Goal: Task Accomplishment & Management: Manage account settings

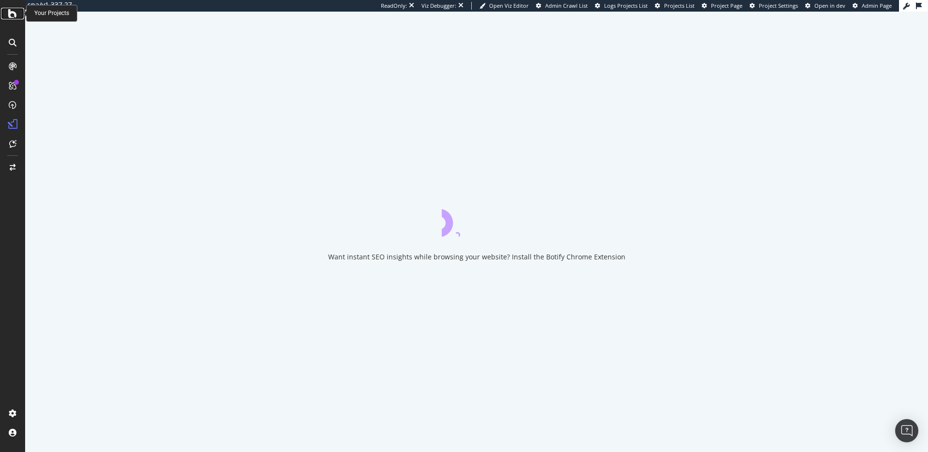
click at [11, 18] on icon at bounding box center [12, 14] width 9 height 12
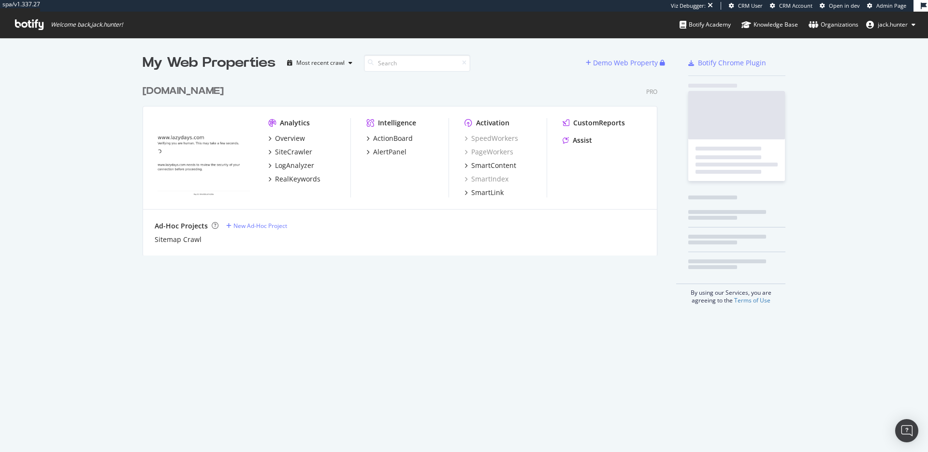
scroll to position [183, 523]
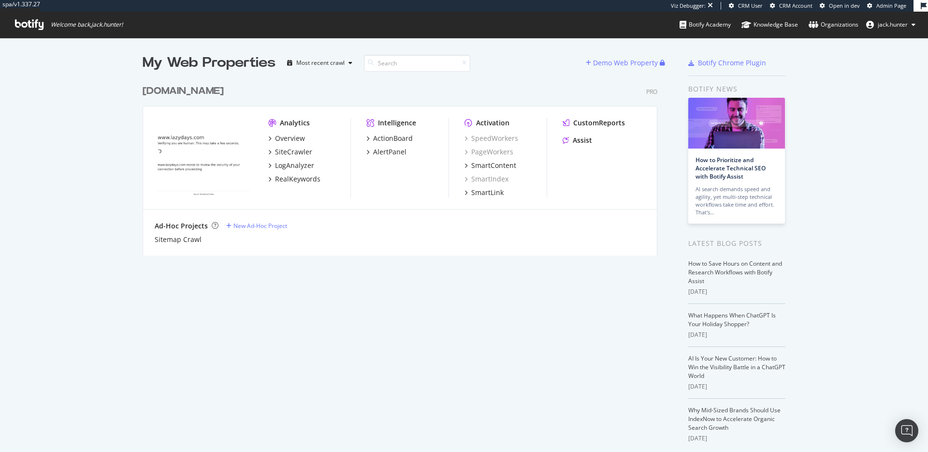
click at [156, 84] on div "lazydays.com" at bounding box center [183, 91] width 81 height 14
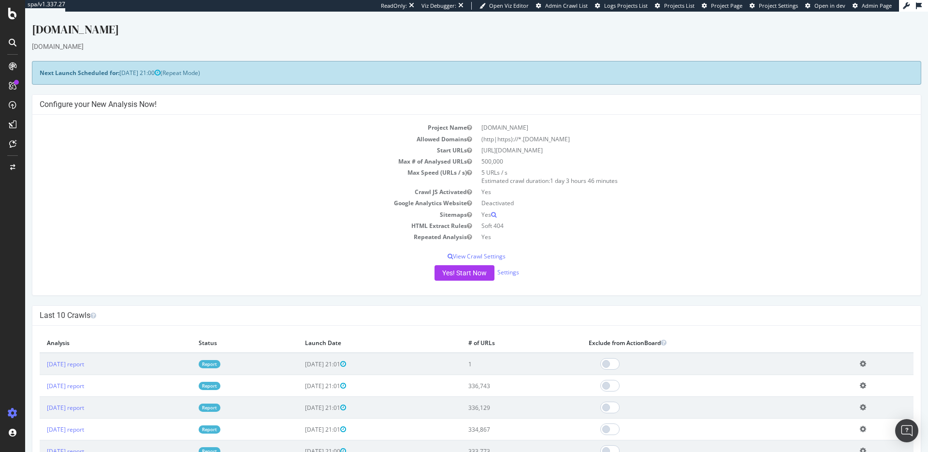
scroll to position [170, 0]
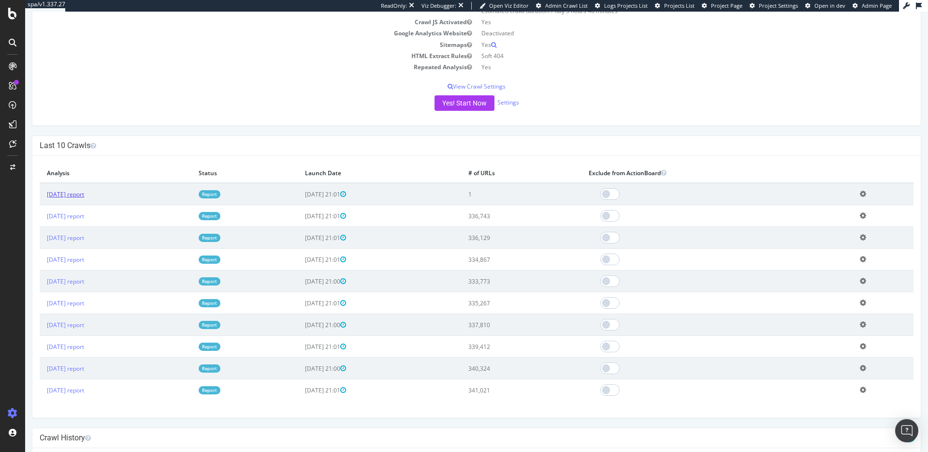
click at [84, 194] on link "2025 Sep. 13th report" at bounding box center [65, 194] width 37 height 8
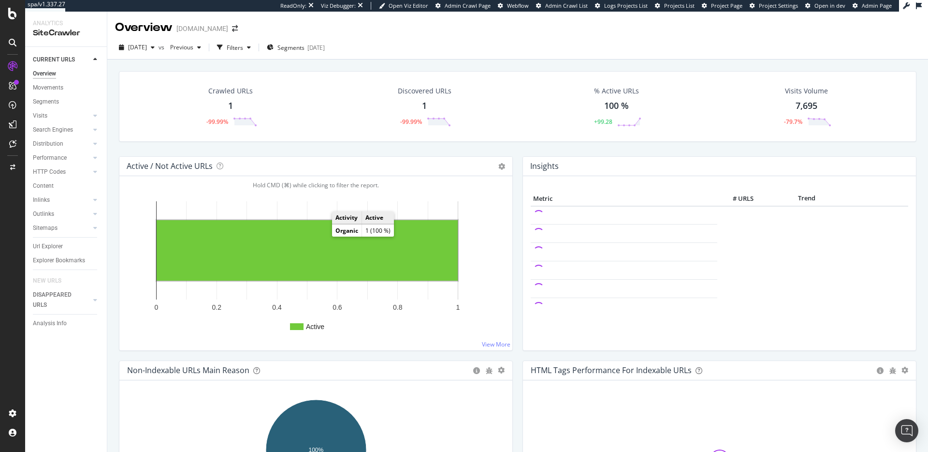
click at [323, 238] on rect "A chart." at bounding box center [307, 250] width 301 height 60
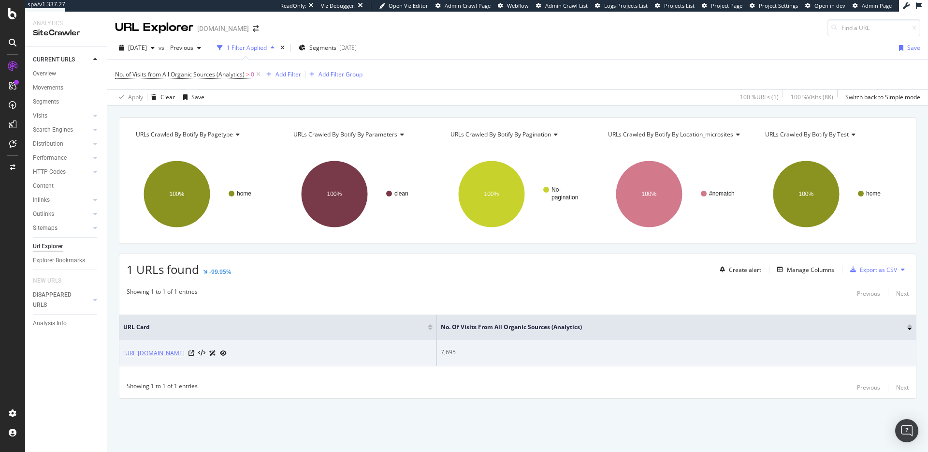
click at [166, 352] on link "https://www.lazydays.com/" at bounding box center [153, 353] width 61 height 10
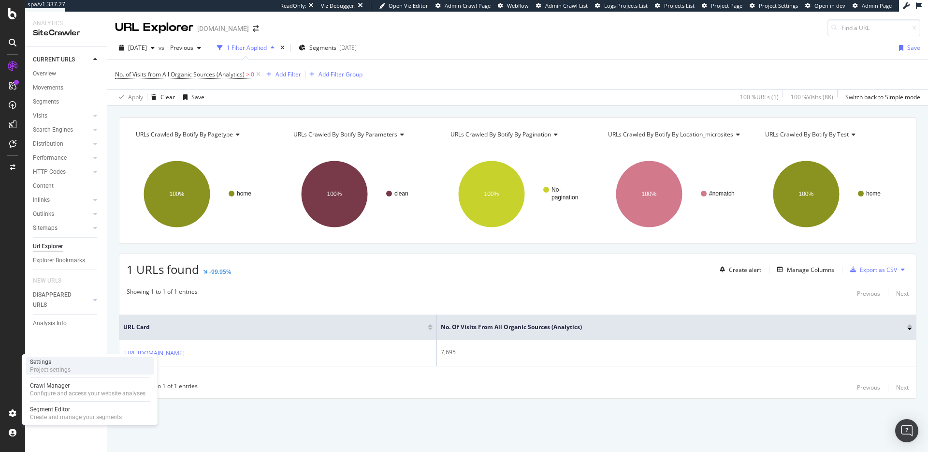
click at [70, 368] on div "Project settings" at bounding box center [50, 370] width 41 height 8
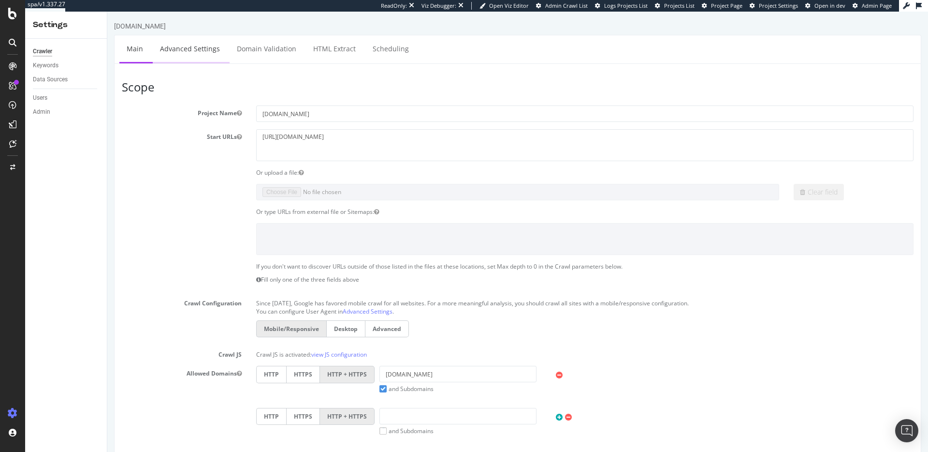
click at [188, 39] on link "Advanced Settings" at bounding box center [190, 48] width 74 height 27
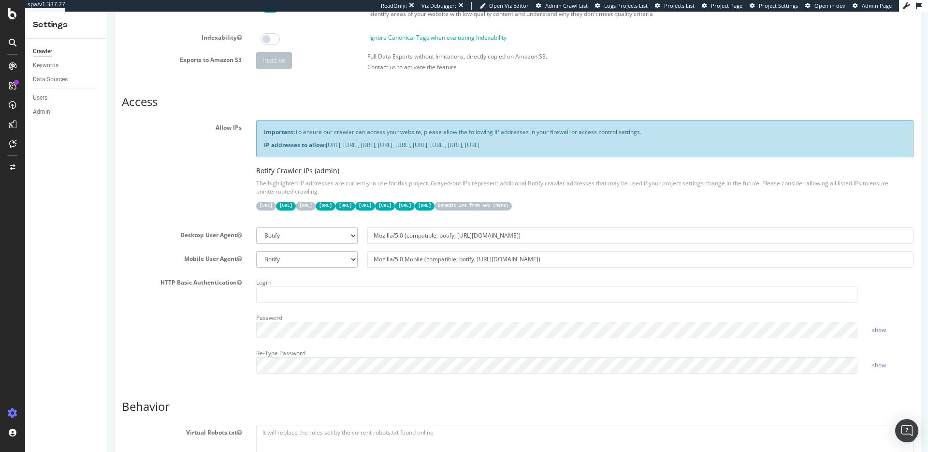
scroll to position [108, 0]
drag, startPoint x: 304, startPoint y: 205, endPoint x: 346, endPoint y: 205, distance: 42.1
click at [347, 205] on div "31.41.37.0/24 44.206.2.192/26 15.235.106.96/27 52.6.26.195/32 52.203.178.227/32…" at bounding box center [585, 205] width 658 height 10
click at [296, 204] on code "44.206.2.192/26" at bounding box center [286, 205] width 20 height 8
drag, startPoint x: 326, startPoint y: 204, endPoint x: 322, endPoint y: 194, distance: 10.8
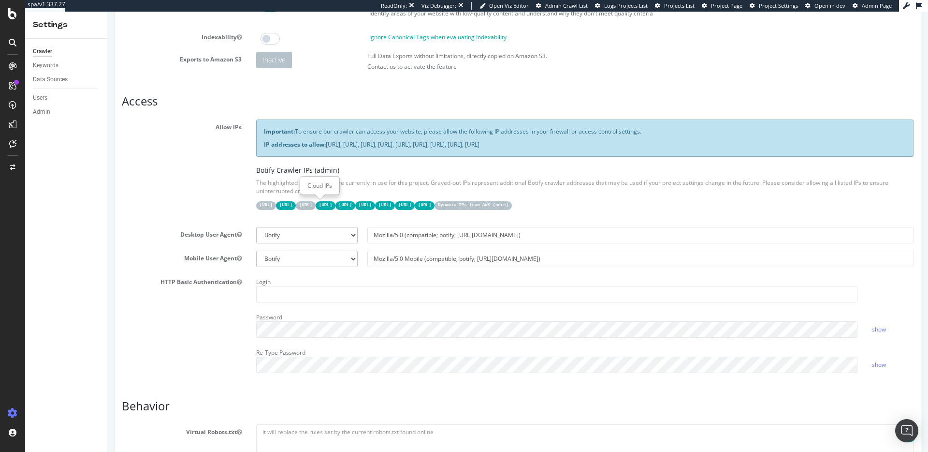
click at [296, 204] on code "44.206.2.192/26" at bounding box center [286, 205] width 20 height 8
click at [320, 187] on div "Cloud IPs" at bounding box center [320, 185] width 38 height 17
click at [435, 205] on code "52.204.10.46/32" at bounding box center [425, 205] width 20 height 8
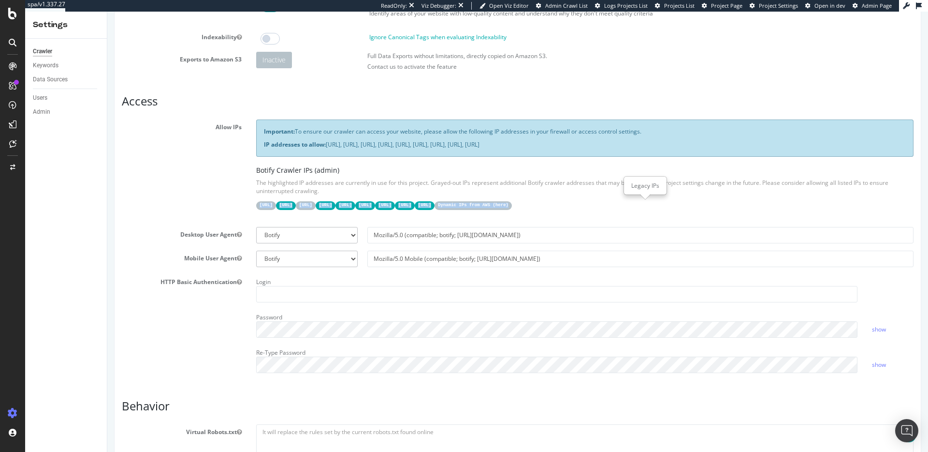
click at [435, 205] on code "52.204.10.46/32" at bounding box center [425, 205] width 20 height 8
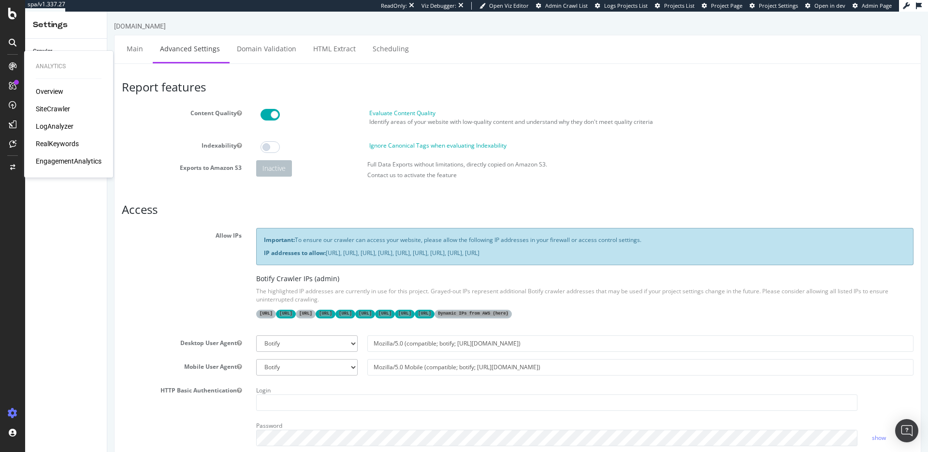
click at [49, 104] on div "SiteCrawler" at bounding box center [53, 109] width 34 height 10
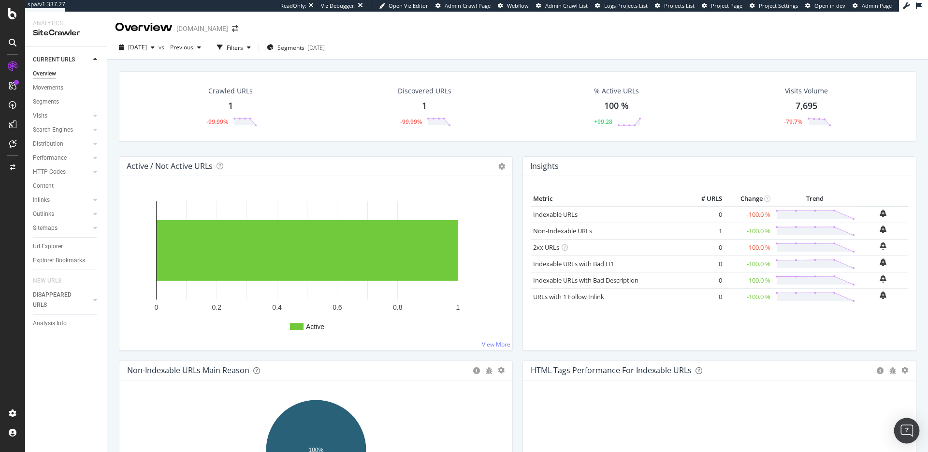
click at [907, 434] on img "Open Intercom Messenger" at bounding box center [907, 430] width 13 height 13
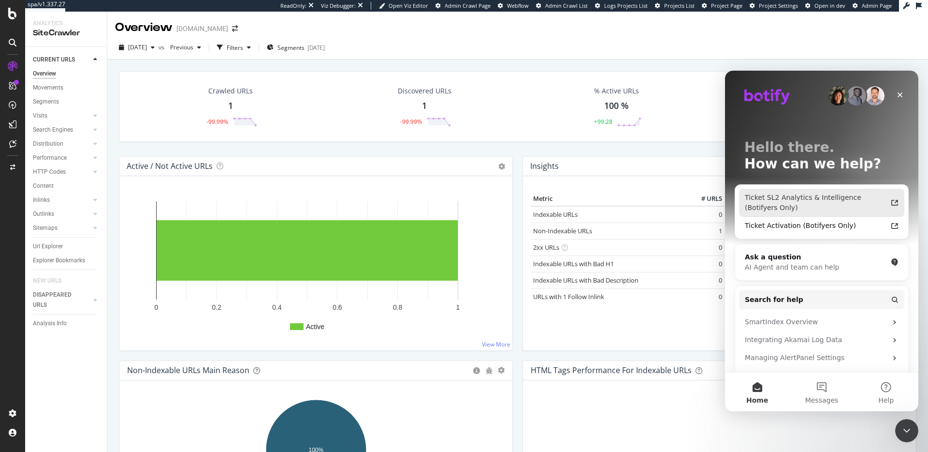
click at [814, 195] on div "Ticket SL2 Analytics & Intelligence (Botifyers Only)" at bounding box center [816, 202] width 142 height 20
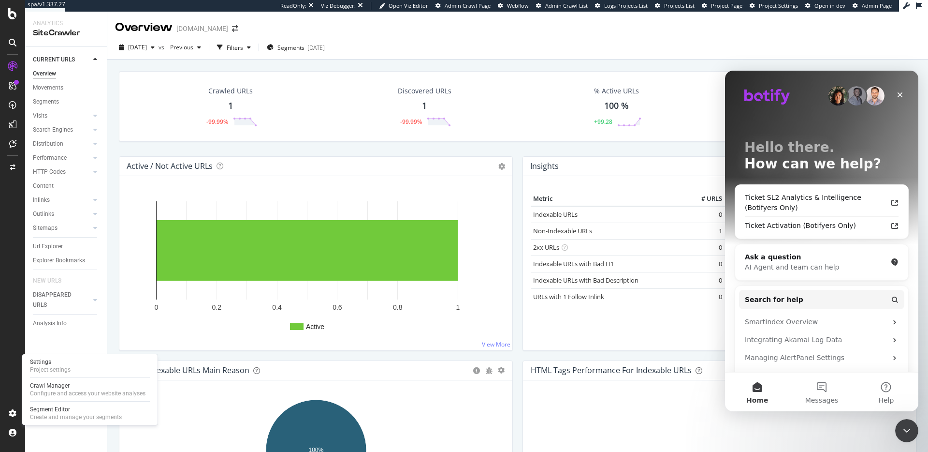
click at [53, 374] on div "Settings Project settings Crawl Manager Configure and access your website analy…" at bounding box center [89, 389] width 135 height 71
click at [53, 371] on div "Project settings" at bounding box center [50, 370] width 41 height 8
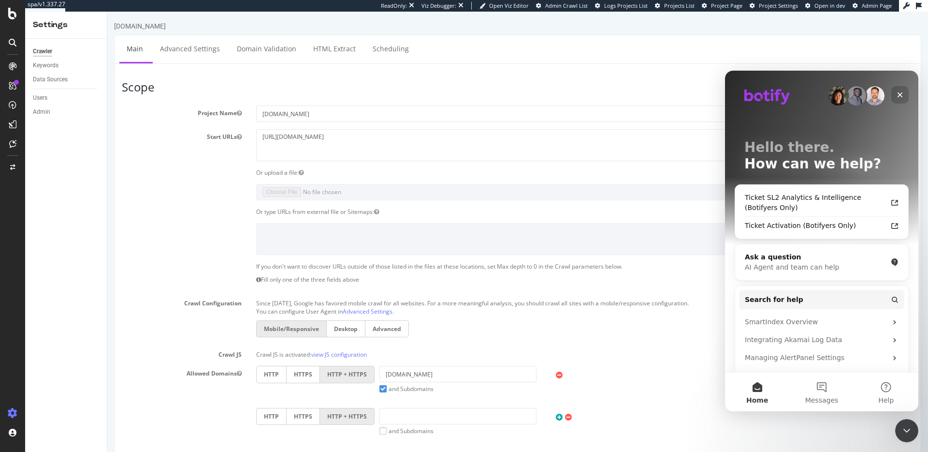
click at [898, 97] on icon "Close" at bounding box center [901, 95] width 8 height 8
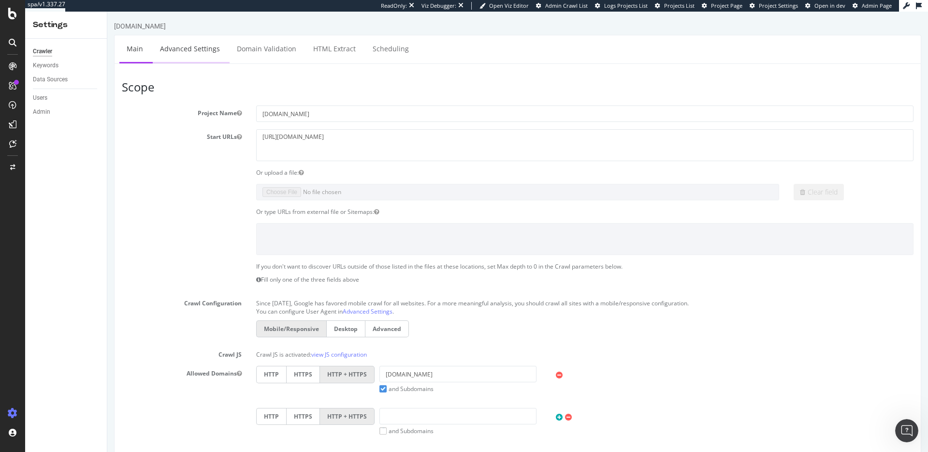
click at [190, 50] on link "Advanced Settings" at bounding box center [190, 48] width 74 height 27
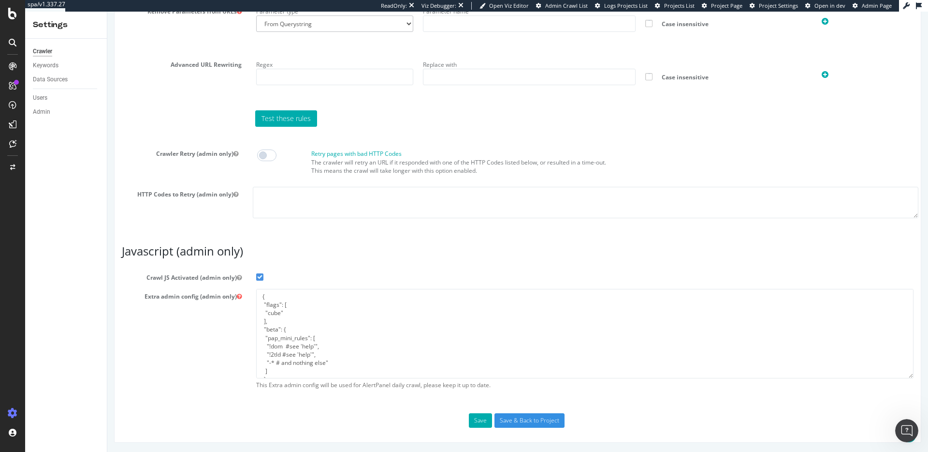
scroll to position [58, 0]
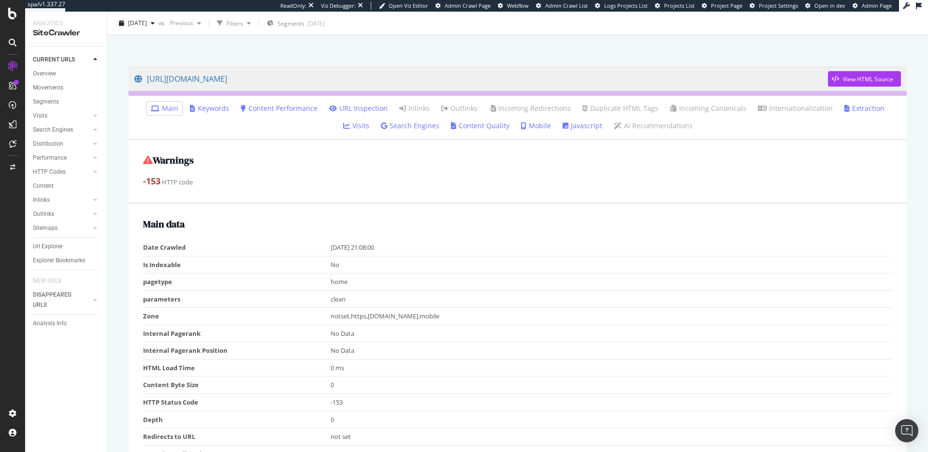
scroll to position [105, 0]
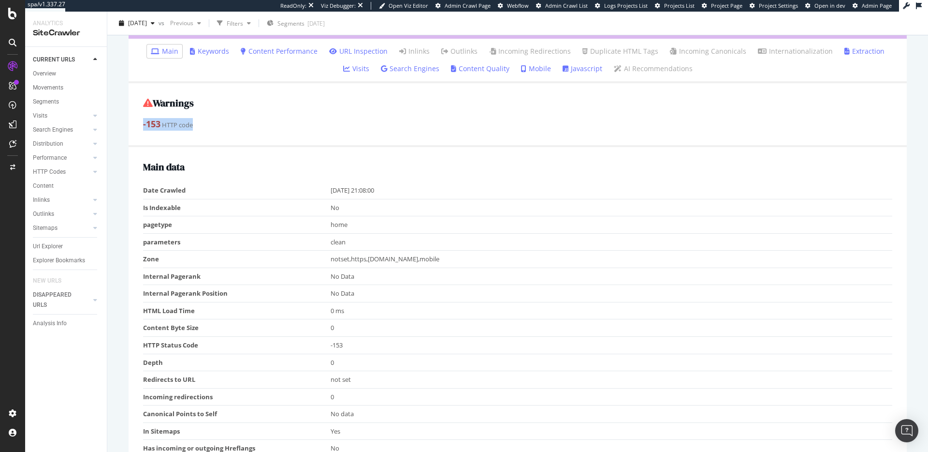
drag, startPoint x: 146, startPoint y: 124, endPoint x: 206, endPoint y: 127, distance: 60.5
click at [207, 127] on div "-153 HTTP code" at bounding box center [518, 124] width 750 height 13
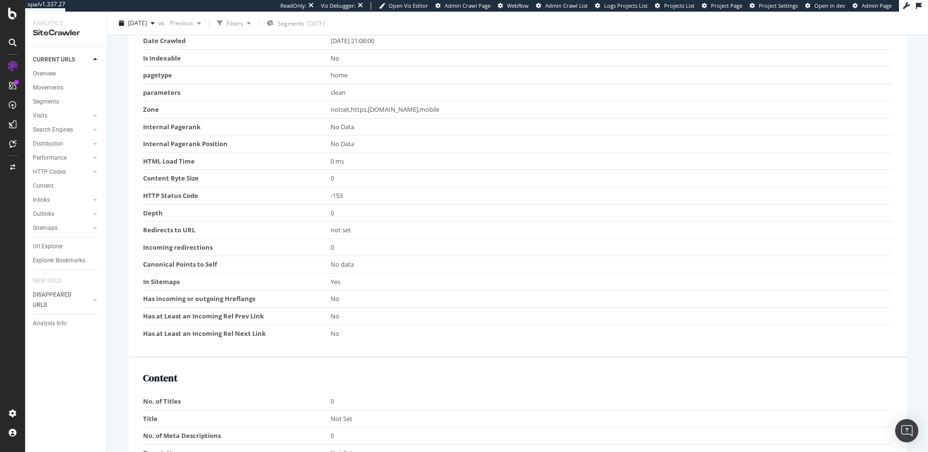
scroll to position [255, 0]
click at [338, 198] on td "-153" at bounding box center [612, 195] width 562 height 17
click at [332, 198] on td "-153" at bounding box center [612, 195] width 562 height 17
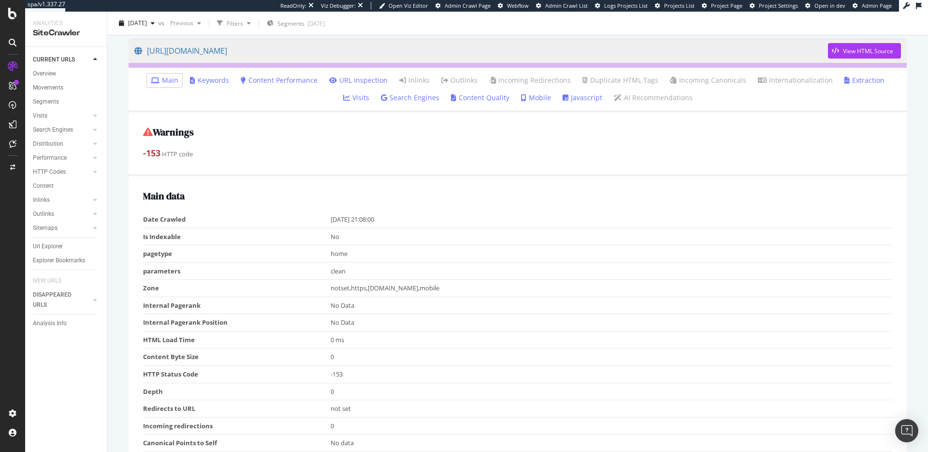
scroll to position [0, 0]
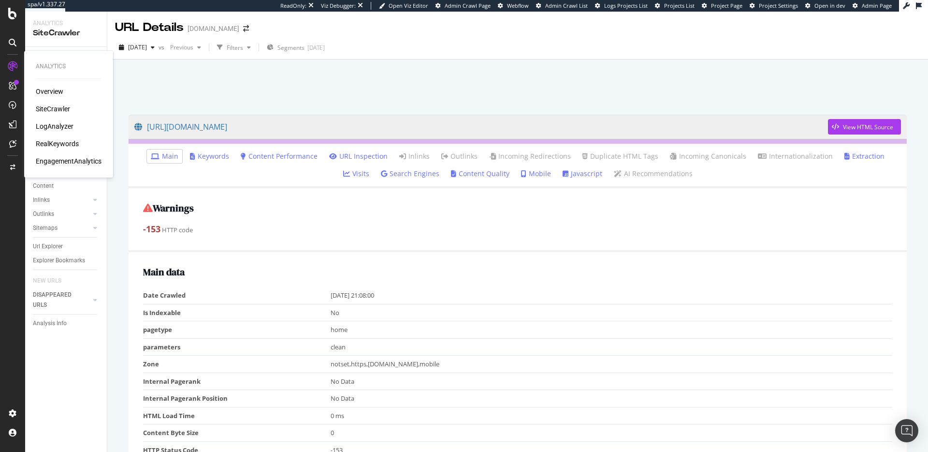
click at [47, 89] on div "Overview" at bounding box center [50, 92] width 28 height 10
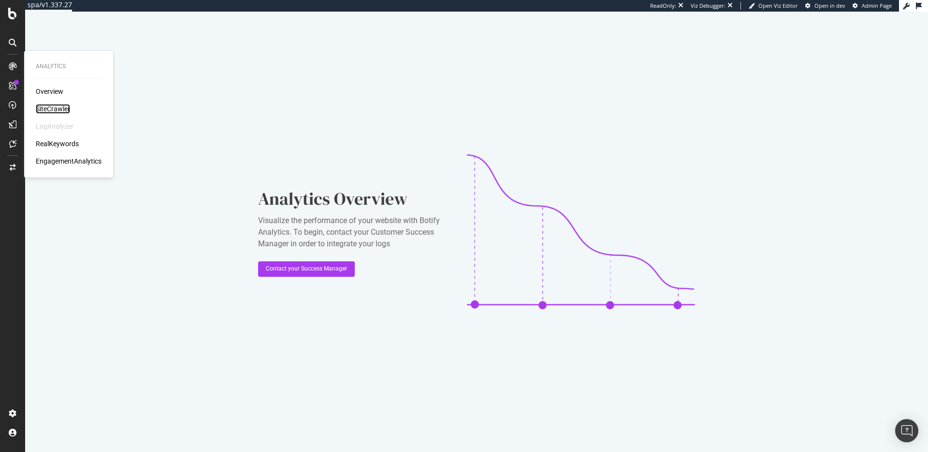
click at [47, 105] on div "SiteCrawler" at bounding box center [53, 109] width 34 height 10
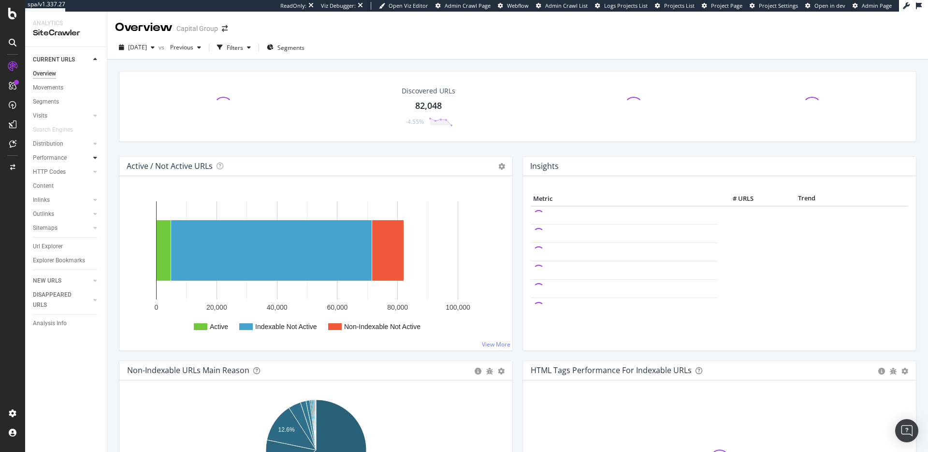
click at [95, 160] on icon at bounding box center [95, 158] width 4 height 6
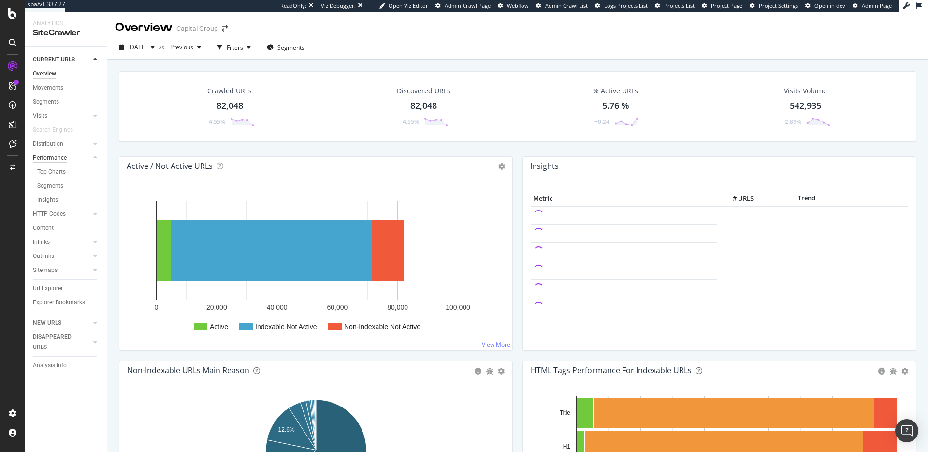
click at [50, 157] on div "Performance" at bounding box center [50, 158] width 34 height 10
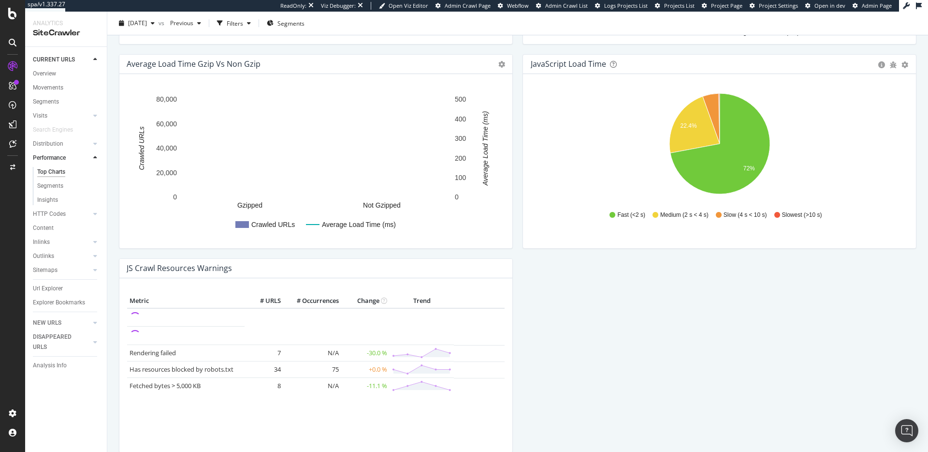
scroll to position [727, 0]
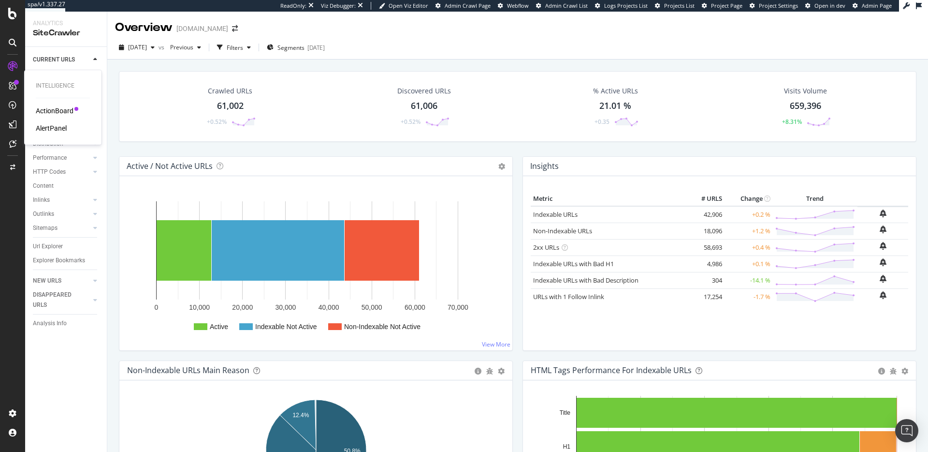
click at [55, 130] on div "AlertPanel" at bounding box center [51, 128] width 31 height 10
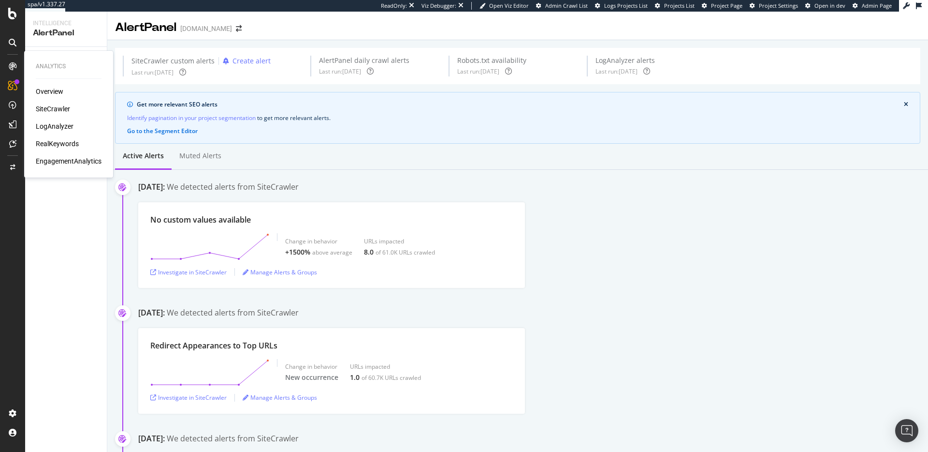
click at [40, 106] on div "SiteCrawler" at bounding box center [53, 109] width 34 height 10
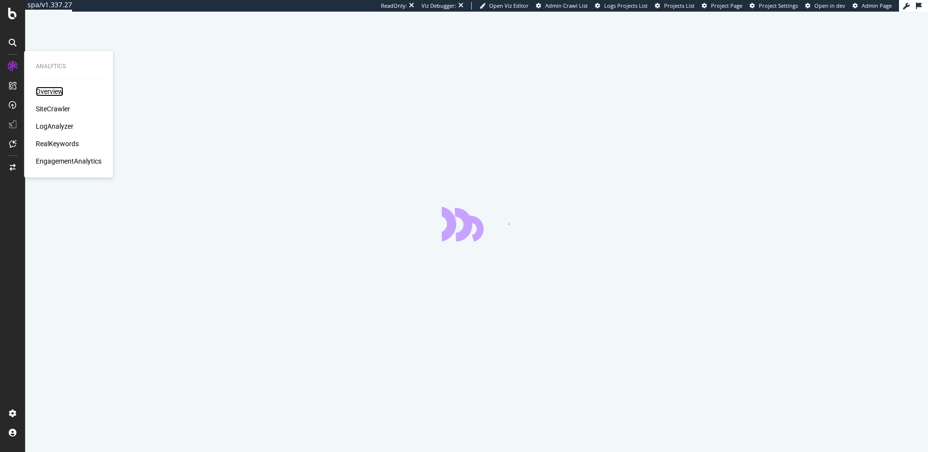
click at [44, 90] on div "Overview" at bounding box center [50, 92] width 28 height 10
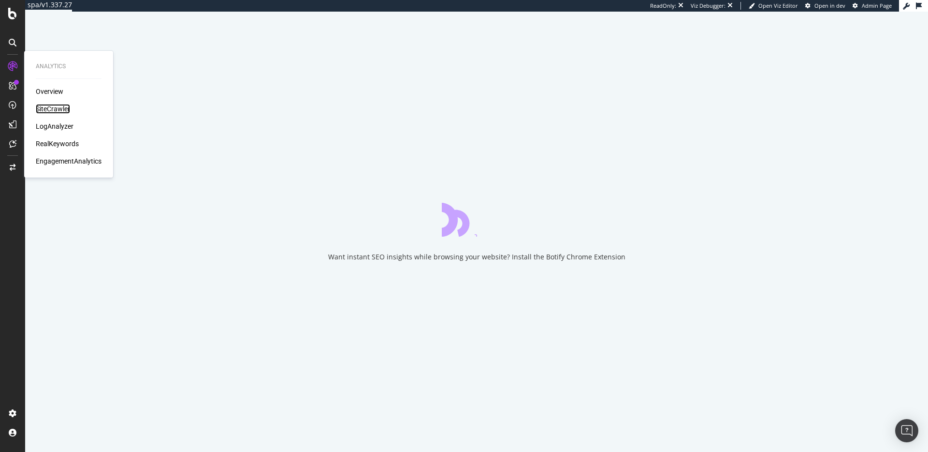
click at [57, 105] on div "SiteCrawler" at bounding box center [53, 109] width 34 height 10
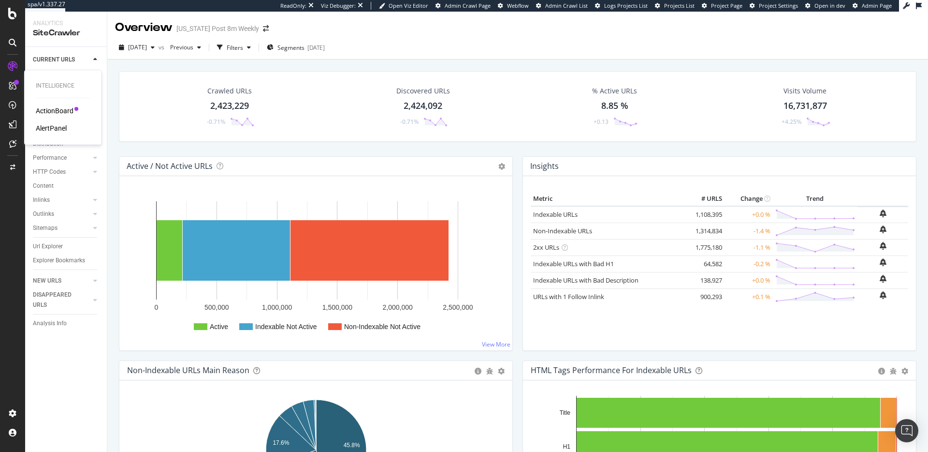
click at [58, 132] on div "AlertPanel" at bounding box center [51, 128] width 31 height 10
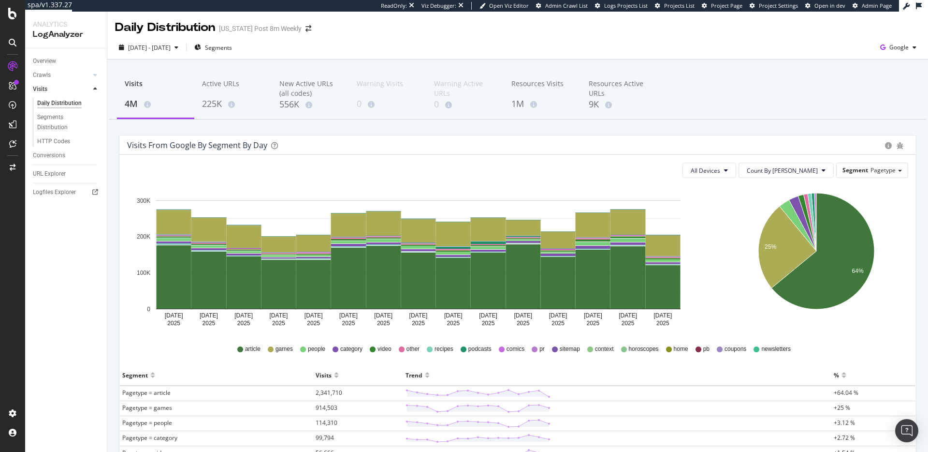
click at [261, 31] on div "Washington Post 8m Weekly" at bounding box center [260, 29] width 83 height 10
click at [61, 151] on div "CustomReports" at bounding box center [59, 150] width 47 height 10
